Goal: Task Accomplishment & Management: Use online tool/utility

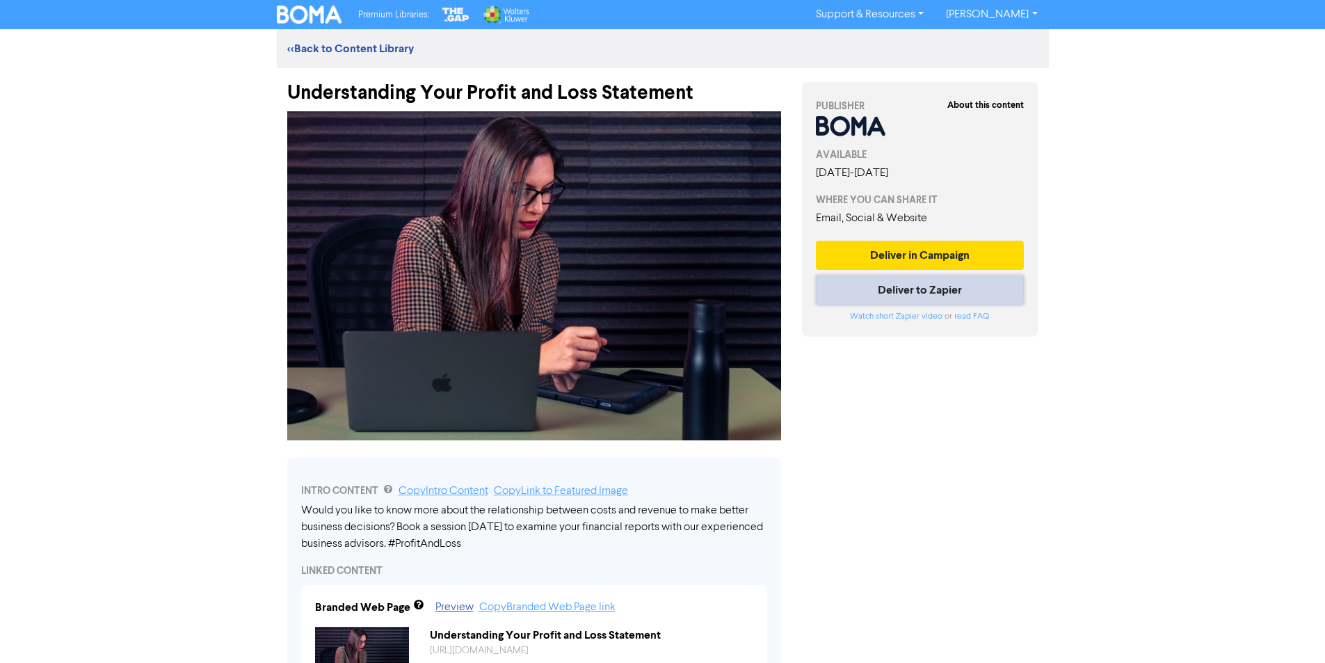
click at [900, 287] on button "Deliver to Zapier" at bounding box center [920, 290] width 209 height 29
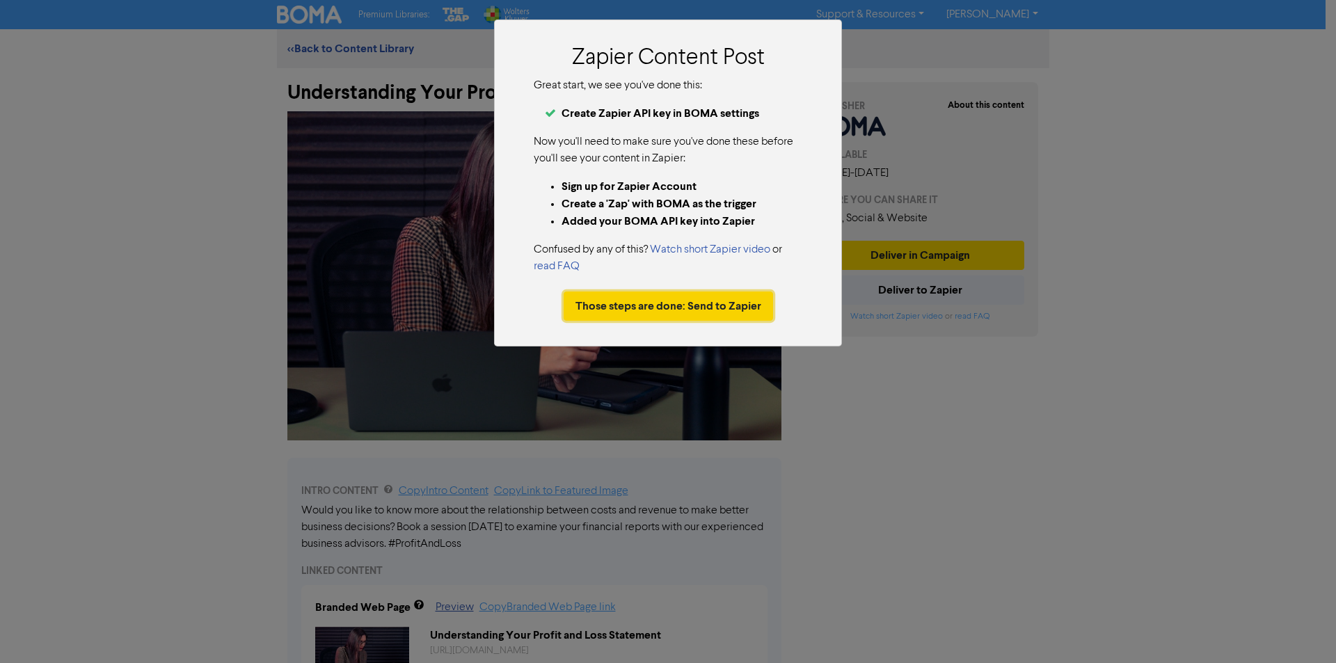
click at [739, 309] on button "Those steps are done: Send to Zapier" at bounding box center [668, 306] width 209 height 29
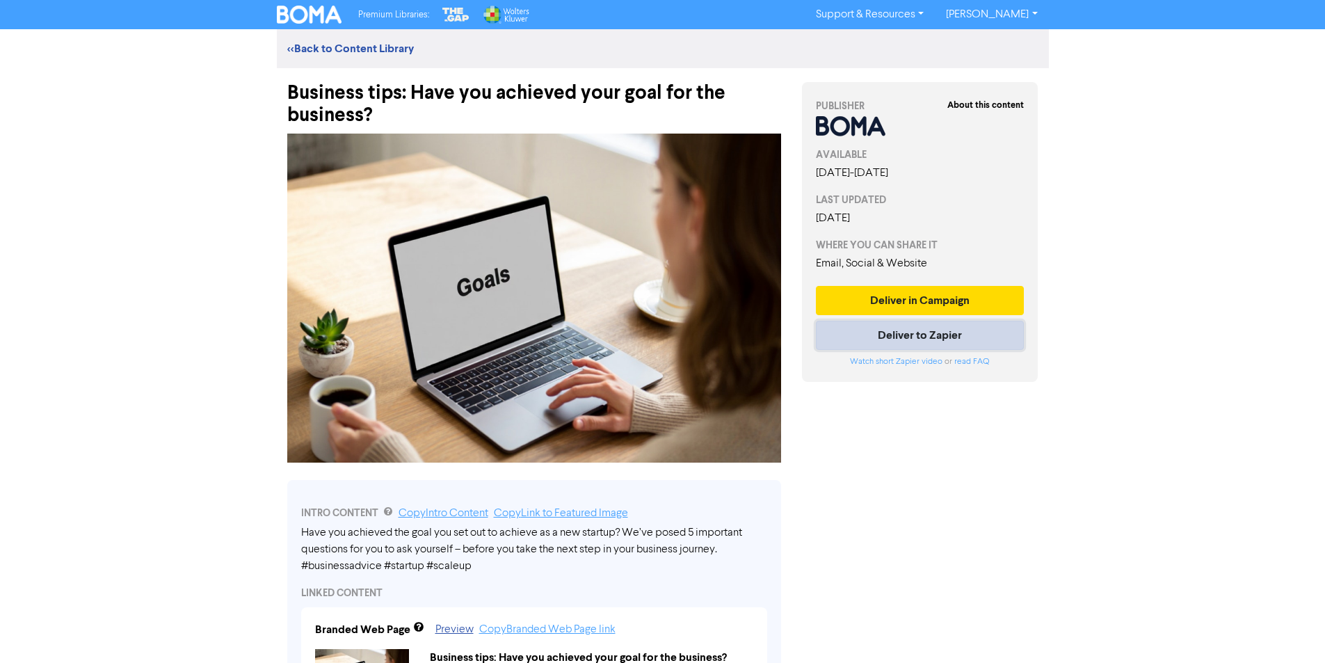
click at [909, 337] on button "Deliver to Zapier" at bounding box center [920, 335] width 209 height 29
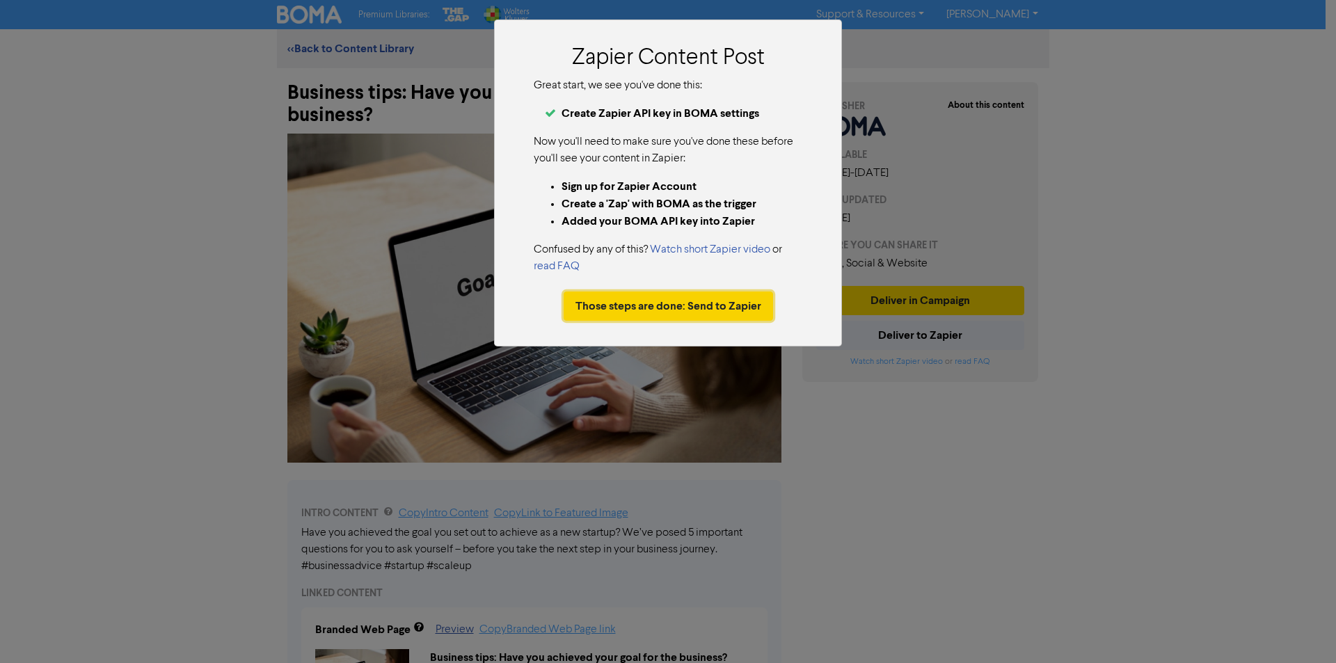
click at [715, 303] on button "Those steps are done: Send to Zapier" at bounding box center [668, 306] width 209 height 29
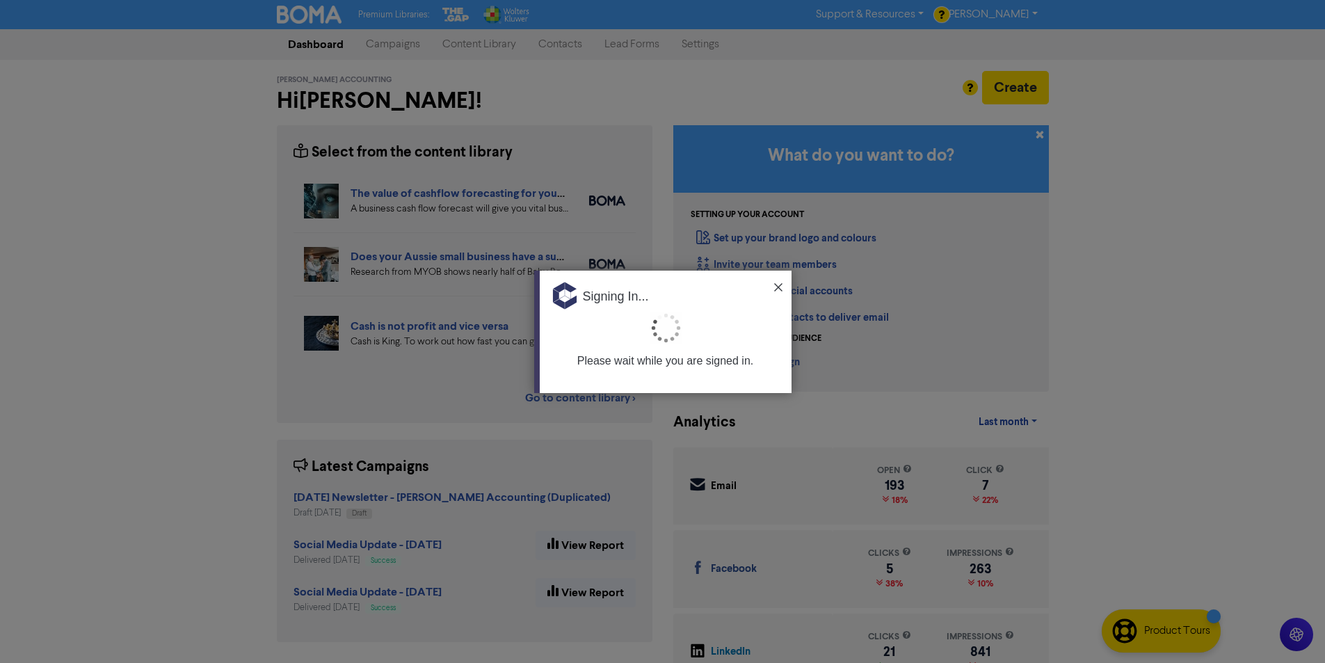
click at [783, 283] on div "Signing In..." at bounding box center [666, 292] width 252 height 42
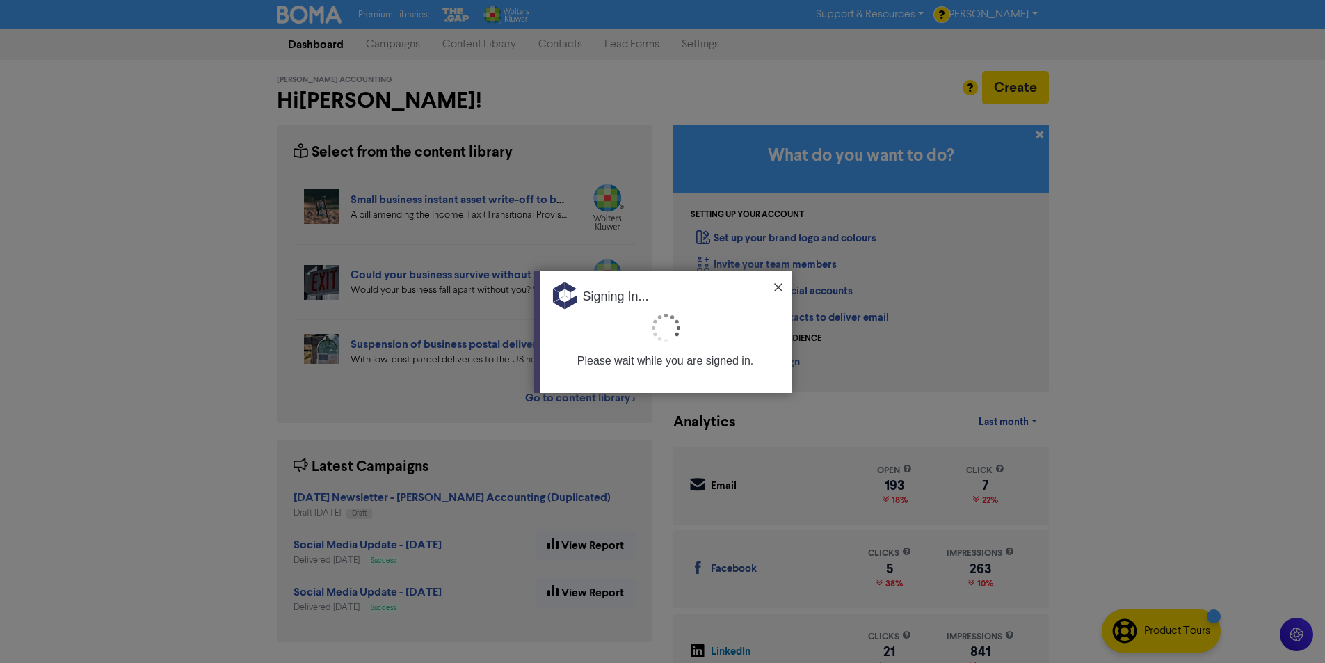
click at [781, 286] on img at bounding box center [778, 287] width 8 height 8
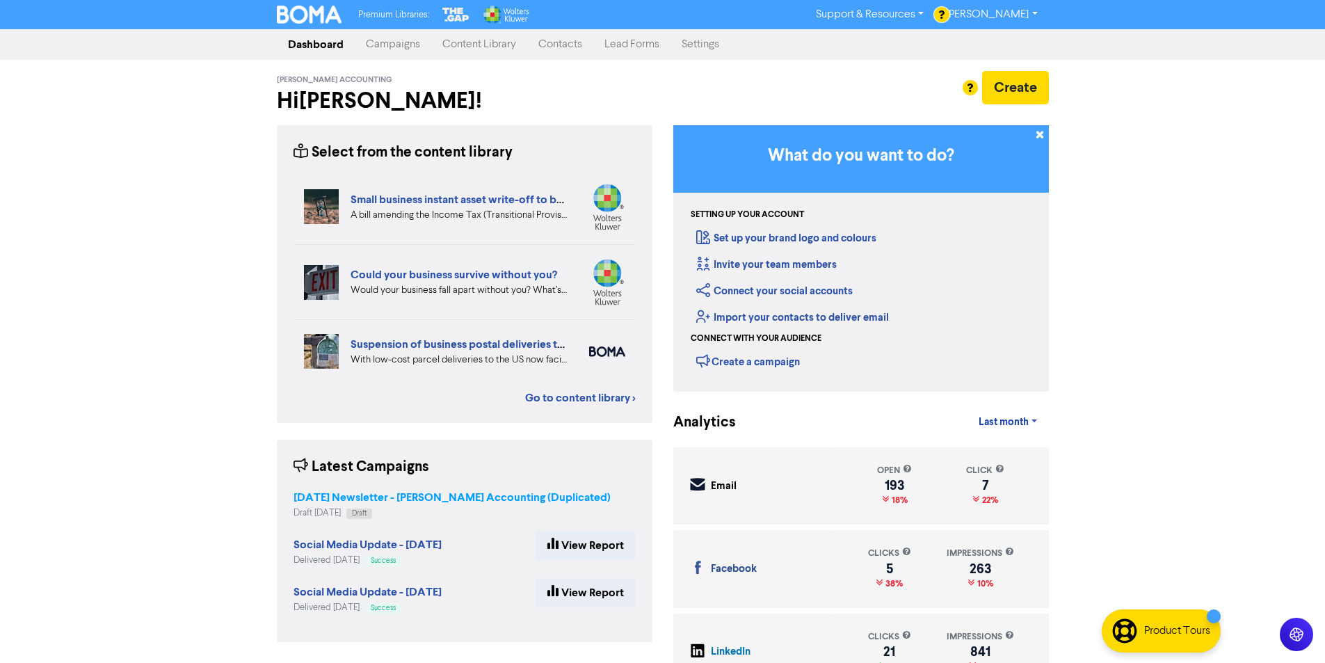
click at [451, 490] on strong "August 2025 Newsletter - Stafford Accounting (Duplicated)" at bounding box center [452, 497] width 317 height 14
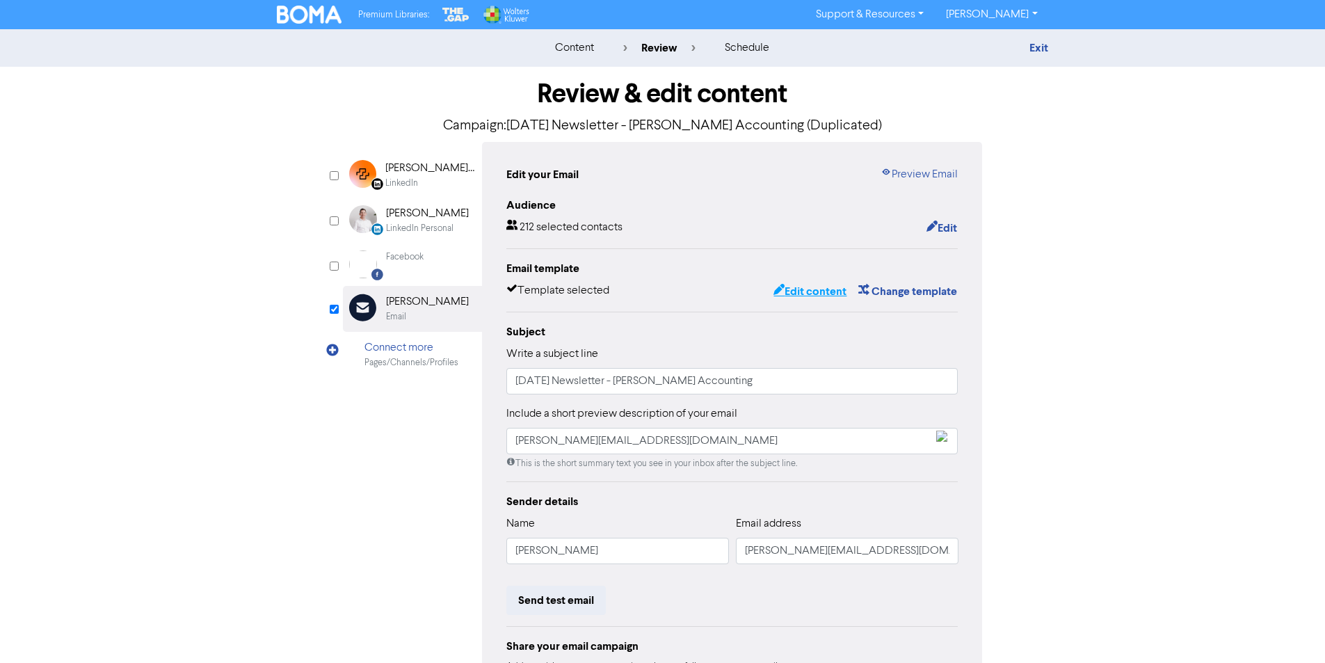
click at [820, 291] on button "Edit content" at bounding box center [810, 291] width 74 height 18
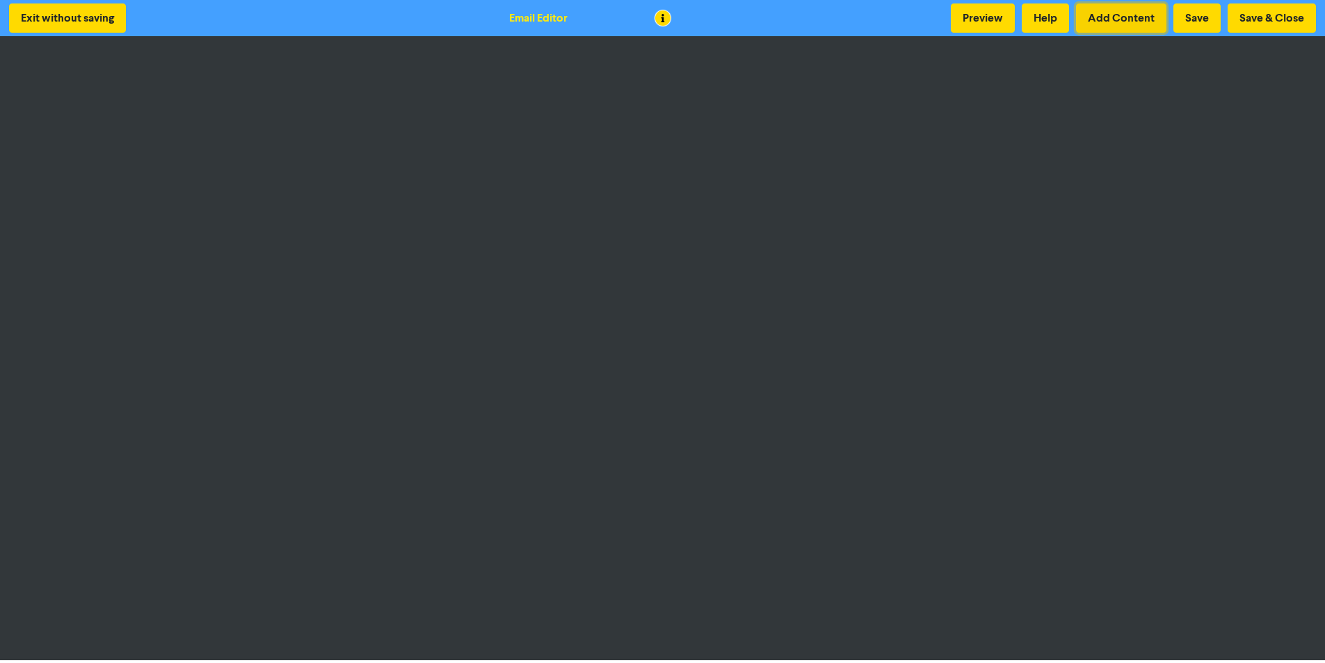
click at [1120, 17] on button "Add Content" at bounding box center [1121, 17] width 90 height 29
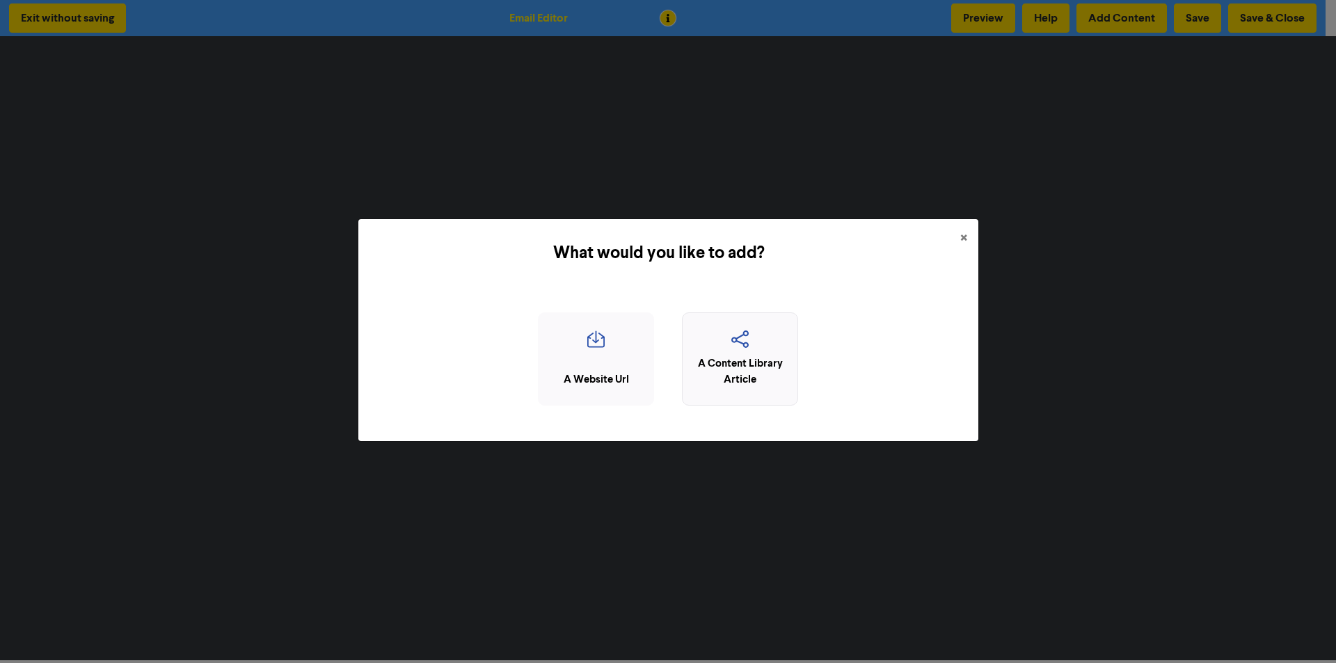
click at [746, 372] on div "A Content Library Article" at bounding box center [739, 371] width 101 height 31
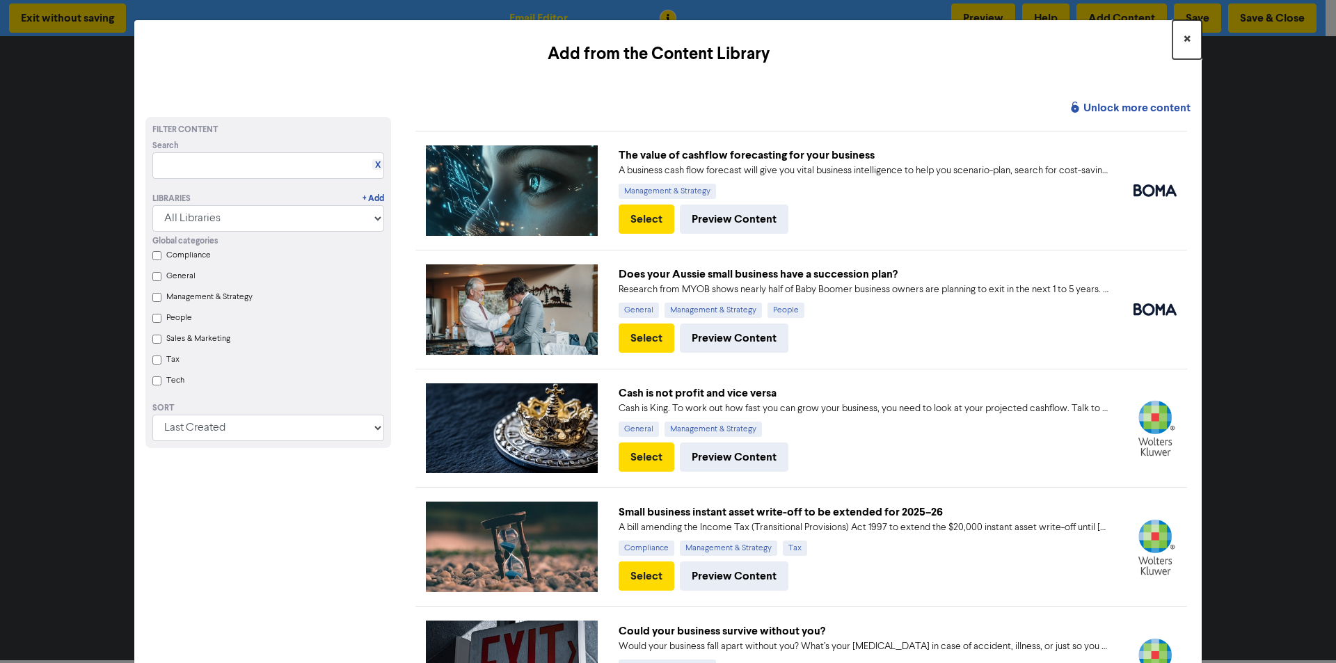
click at [1183, 40] on span "×" at bounding box center [1186, 39] width 7 height 21
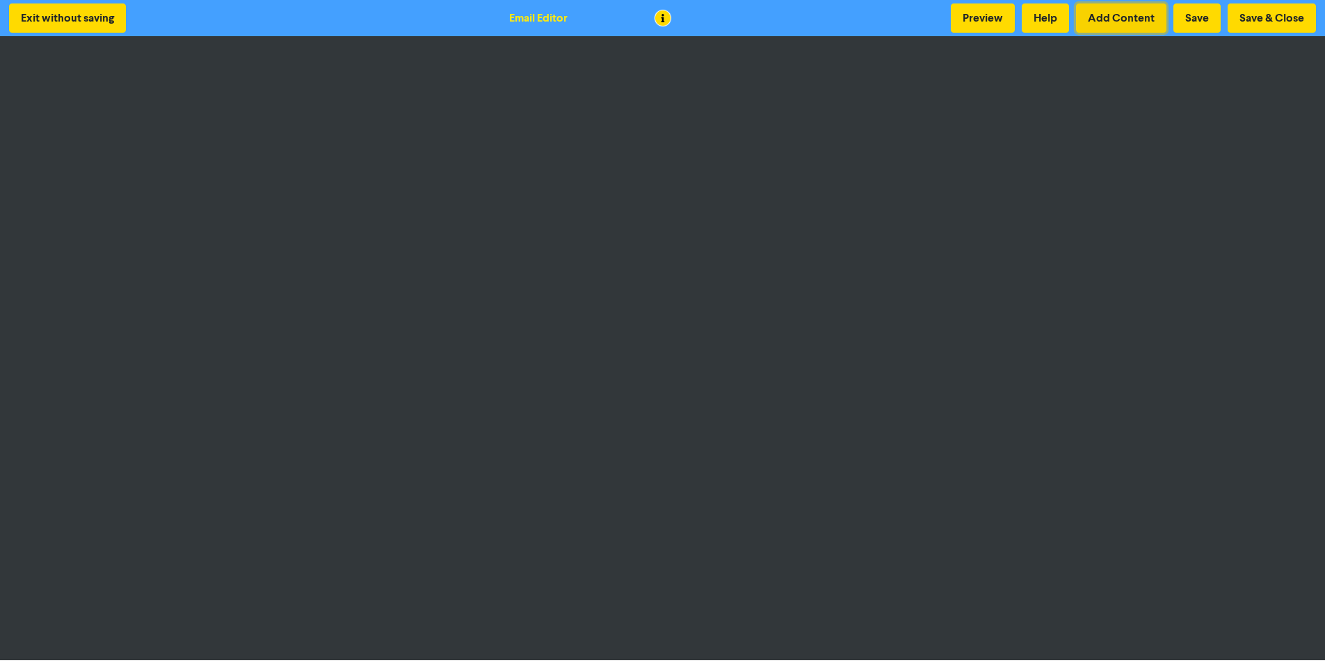
click at [1130, 18] on button "Add Content" at bounding box center [1121, 17] width 90 height 29
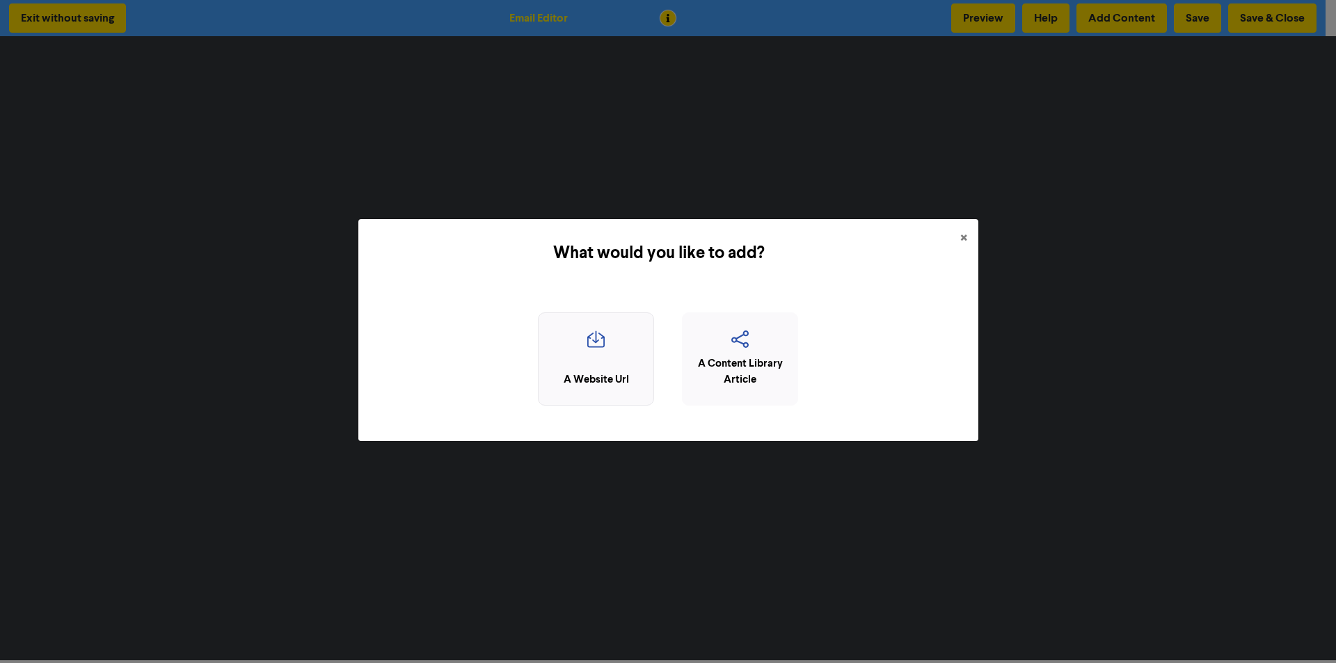
click at [585, 364] on div "A Website Url" at bounding box center [596, 359] width 116 height 94
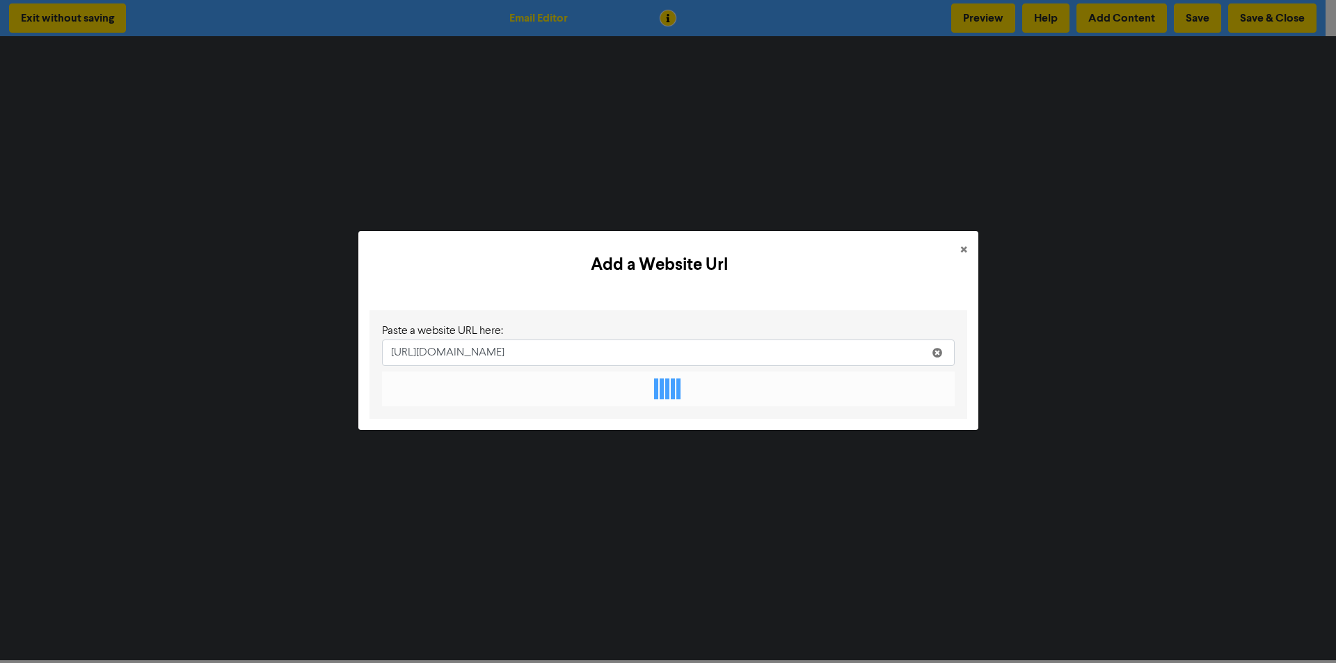
type input "https://staffordaccounting.com.au/2025/09/02/business-credit-the-importance-of-…"
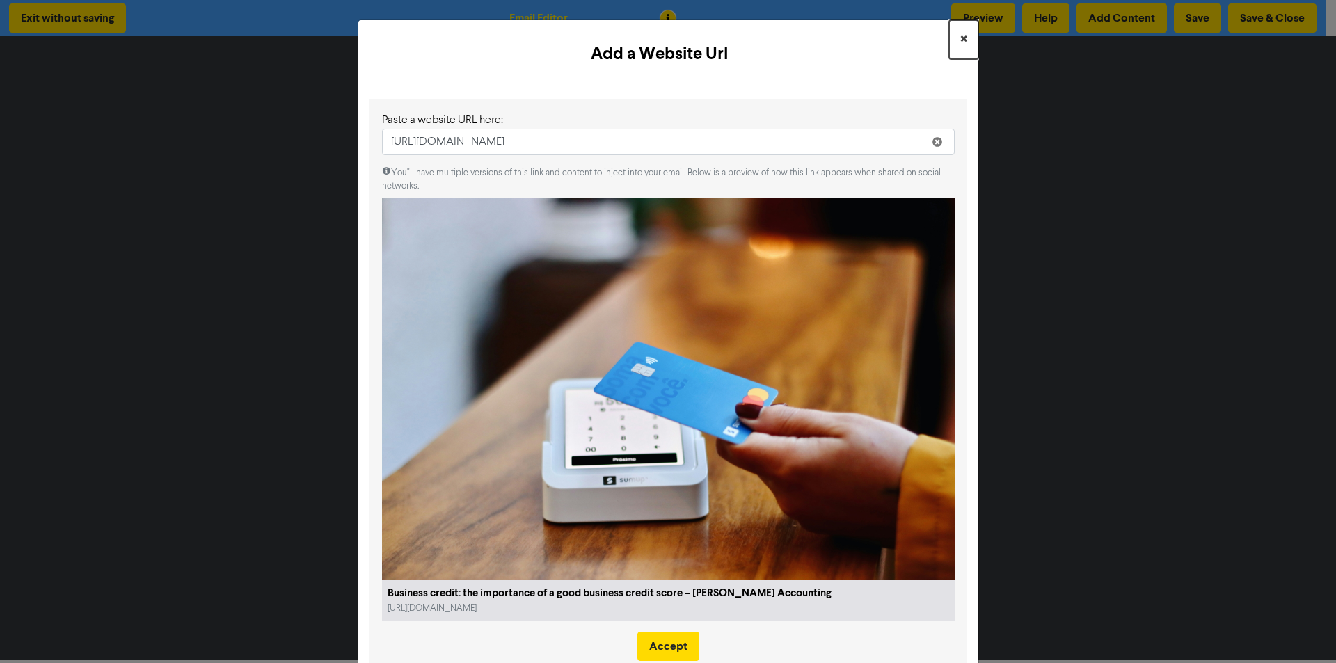
click at [960, 40] on span "×" at bounding box center [963, 39] width 7 height 21
